Goal: Task Accomplishment & Management: Manage account settings

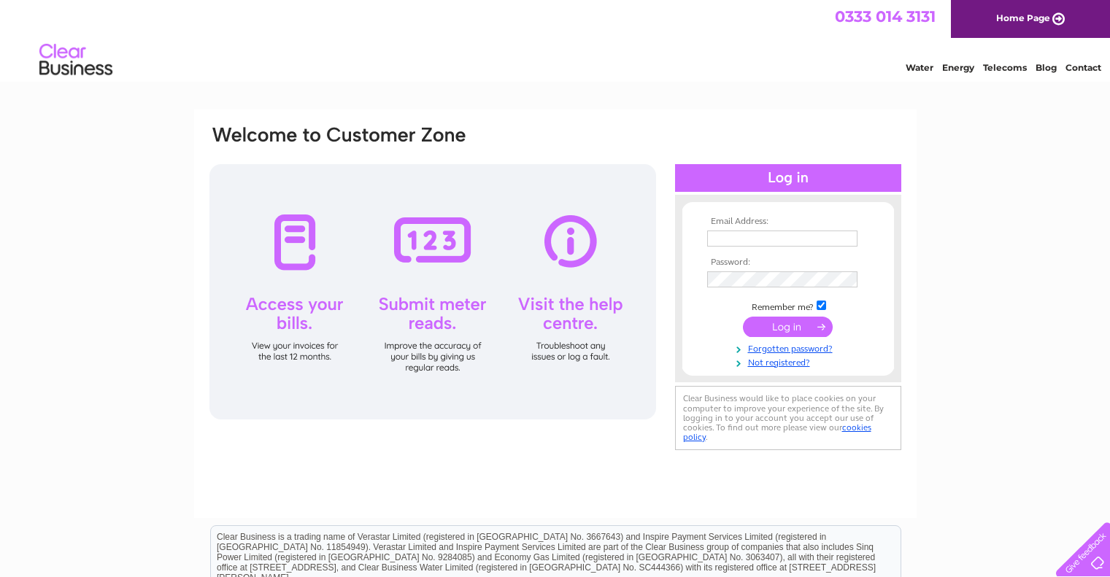
click at [723, 237] on input "text" at bounding box center [782, 239] width 150 height 16
type input "[EMAIL_ADDRESS][DOMAIN_NAME]"
click at [778, 328] on input "submit" at bounding box center [788, 327] width 90 height 20
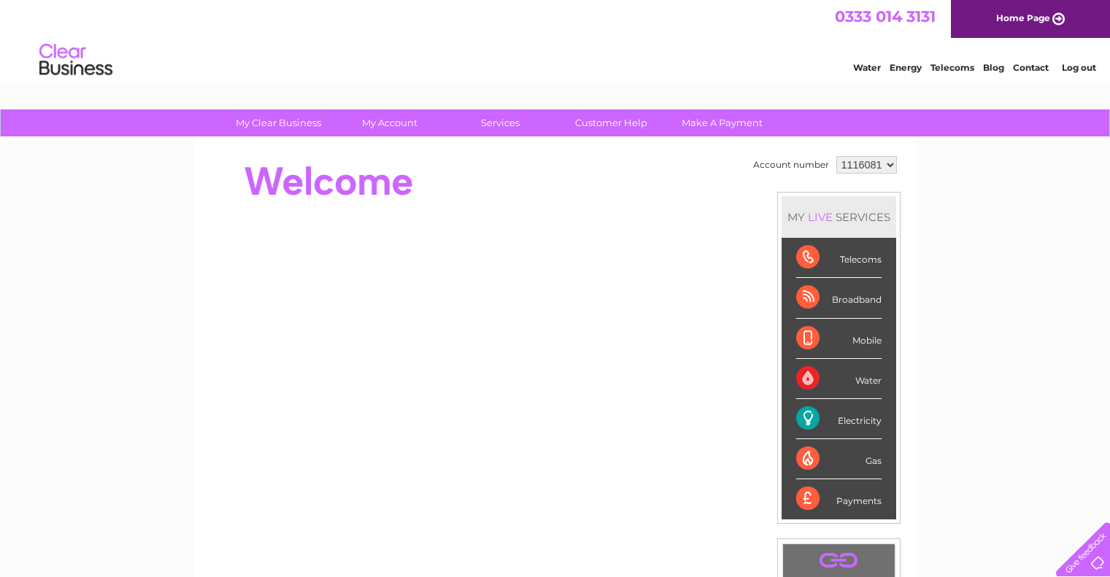
click at [850, 421] on div "Electricity" at bounding box center [838, 419] width 85 height 40
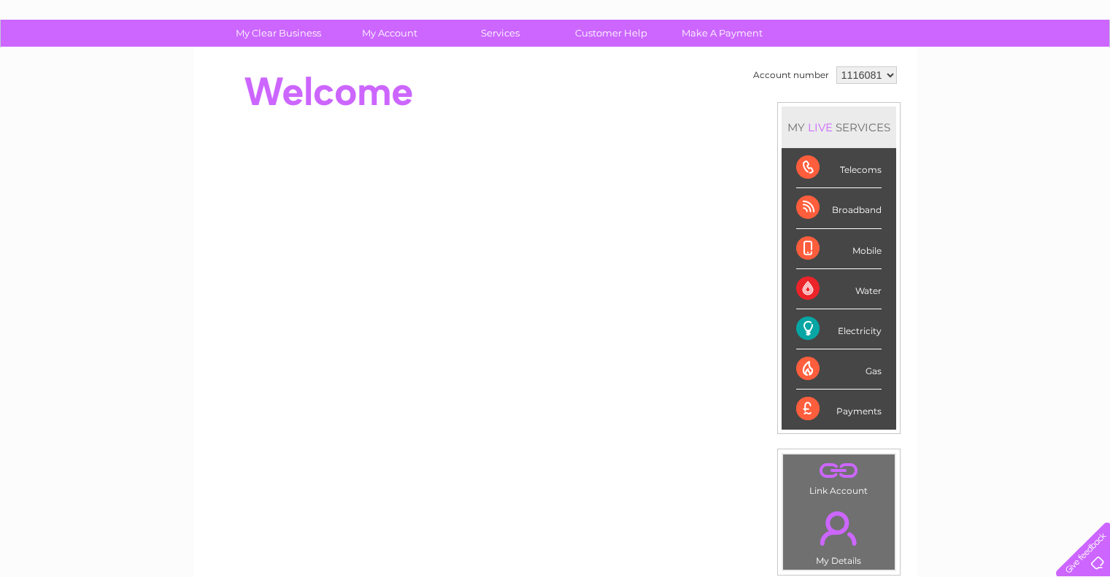
scroll to position [68, 0]
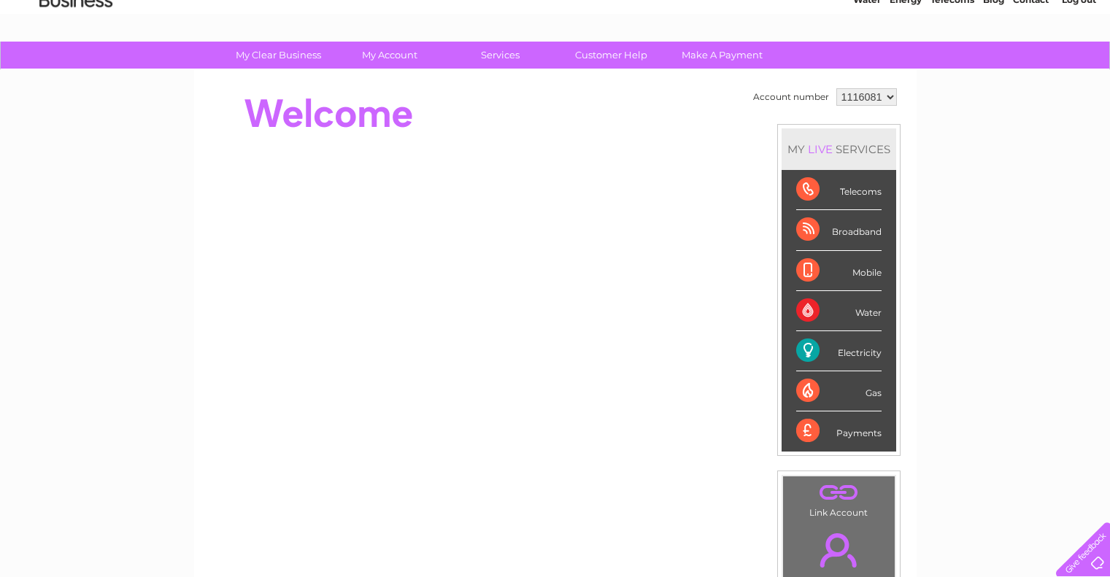
click at [888, 99] on select "1116081" at bounding box center [867, 97] width 61 height 18
